Goal: Information Seeking & Learning: Learn about a topic

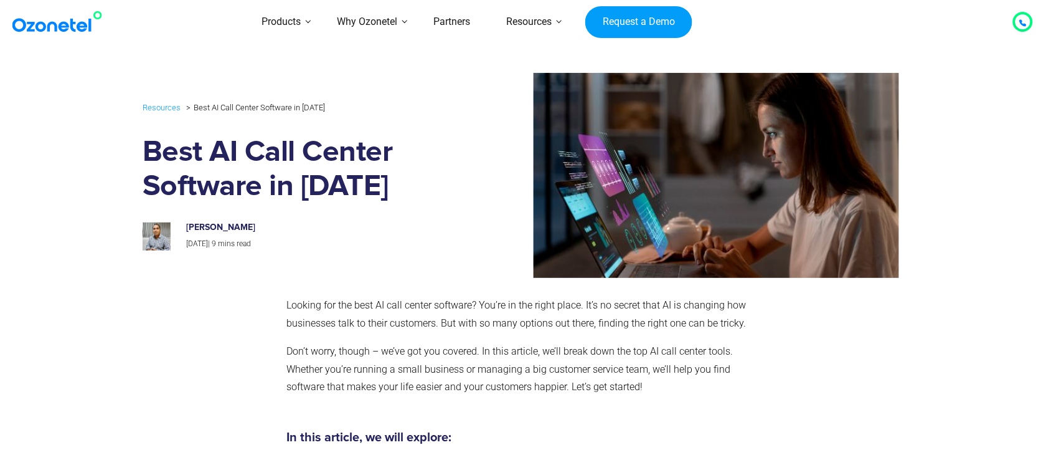
click at [67, 35] on link at bounding box center [59, 21] width 101 height 29
